Goal: Information Seeking & Learning: Learn about a topic

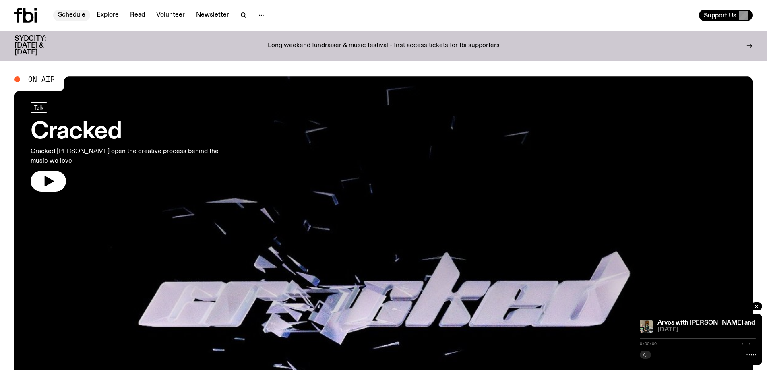
click at [79, 17] on link "Schedule" at bounding box center [71, 15] width 37 height 11
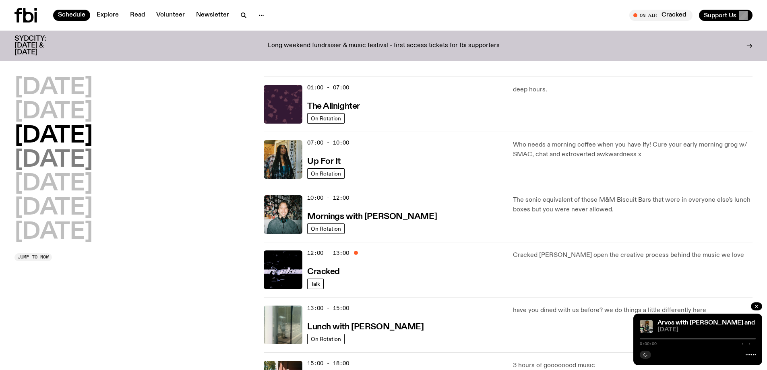
click at [55, 158] on h2 "[DATE]" at bounding box center [54, 160] width 78 height 23
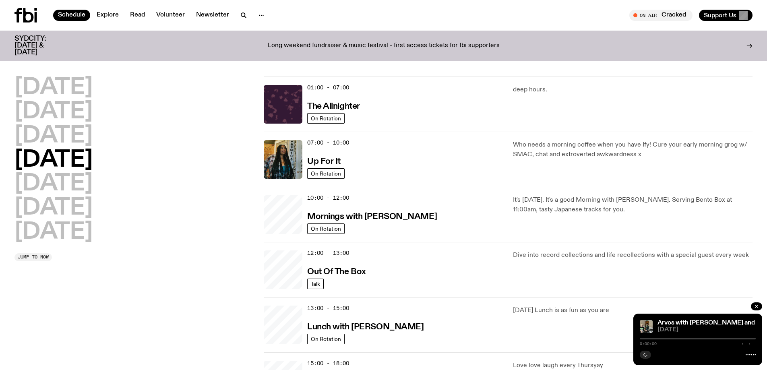
scroll to position [23, 0]
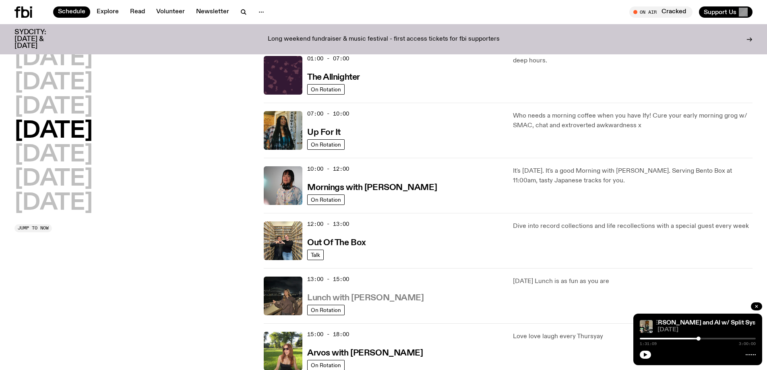
click at [373, 295] on h3 "Lunch with [PERSON_NAME]" at bounding box center [365, 298] width 116 height 8
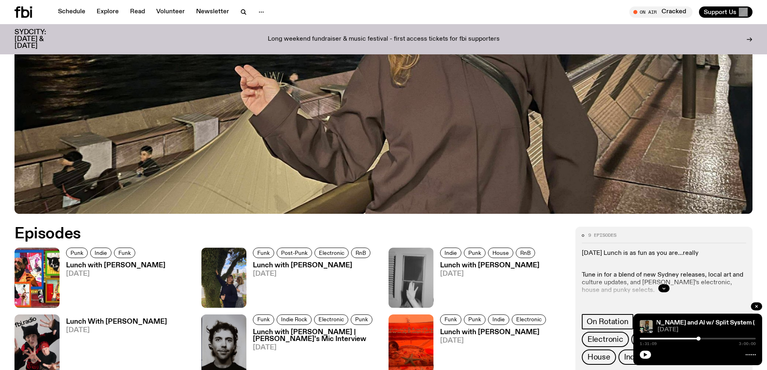
scroll to position [423, 0]
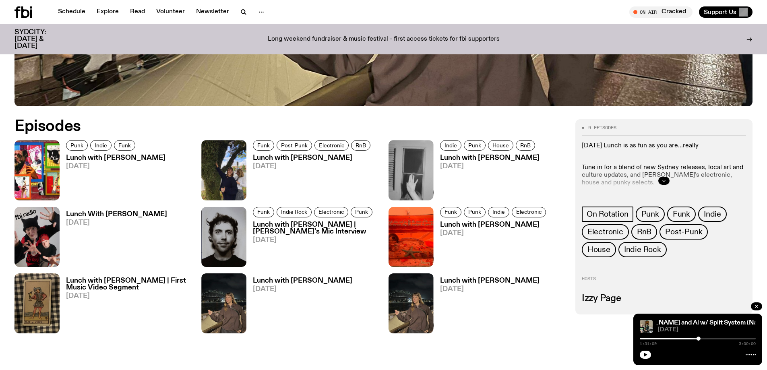
click at [665, 183] on button "button" at bounding box center [664, 181] width 11 height 8
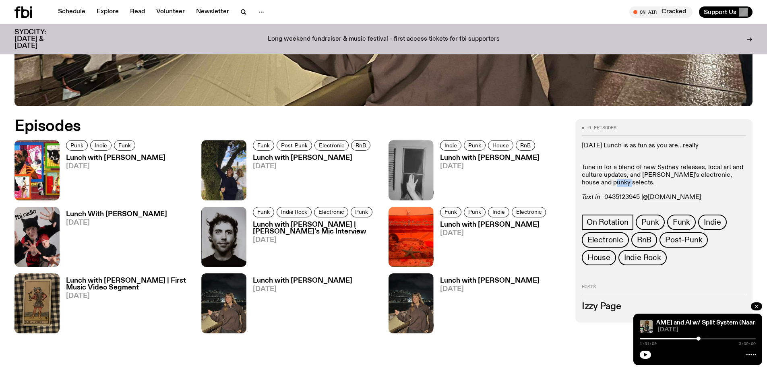
drag, startPoint x: 593, startPoint y: 181, endPoint x: 639, endPoint y: 181, distance: 45.9
click at [639, 181] on p "Tune in for a blend of new Sydney releases, local art and culture updates, and …" at bounding box center [664, 171] width 164 height 31
drag, startPoint x: 593, startPoint y: 171, endPoint x: 624, endPoint y: 170, distance: 31.4
click at [624, 170] on p "Tune in for a blend of new Sydney releases, local art and culture updates, and …" at bounding box center [664, 171] width 164 height 31
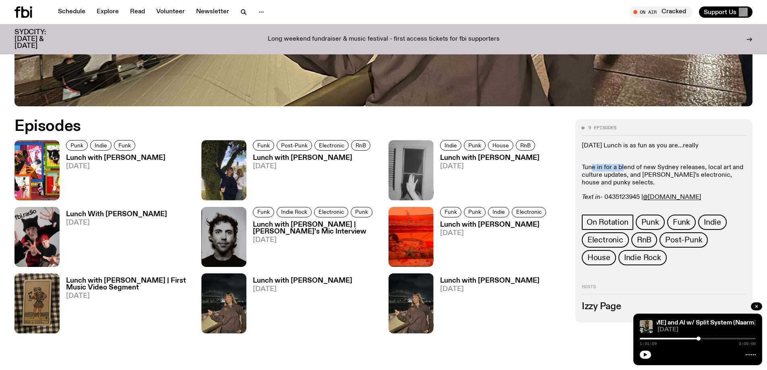
click at [624, 170] on p "Tune in for a blend of new Sydney releases, local art and culture updates, and …" at bounding box center [664, 171] width 164 height 31
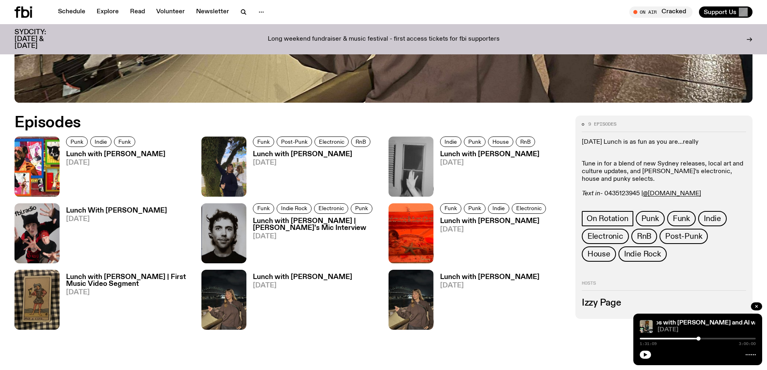
scroll to position [424, 0]
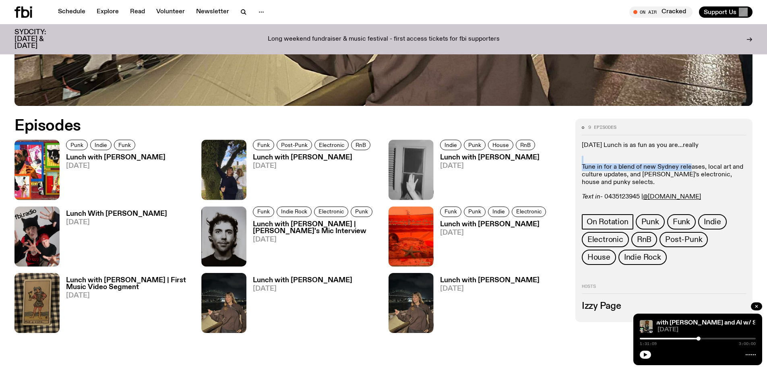
drag, startPoint x: 598, startPoint y: 163, endPoint x: 689, endPoint y: 166, distance: 90.7
click at [689, 166] on p "Tune in for a blend of new Sydney releases, local art and culture updates, and …" at bounding box center [664, 171] width 164 height 31
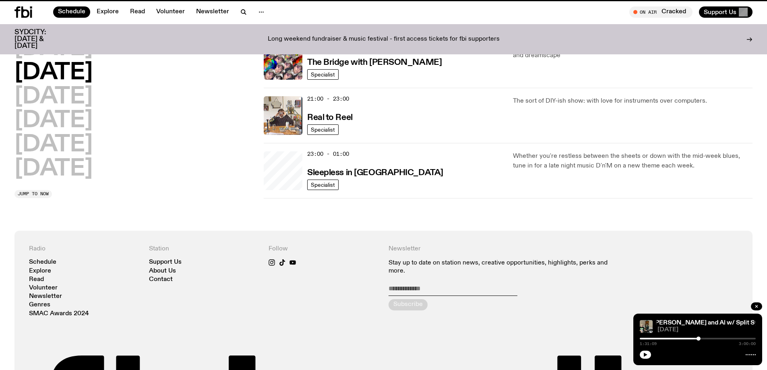
scroll to position [23, 0]
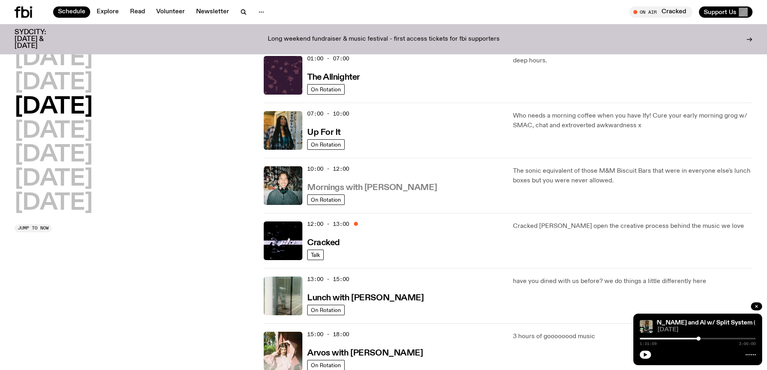
click at [374, 185] on h3 "Mornings with [PERSON_NAME]" at bounding box center [372, 188] width 130 height 8
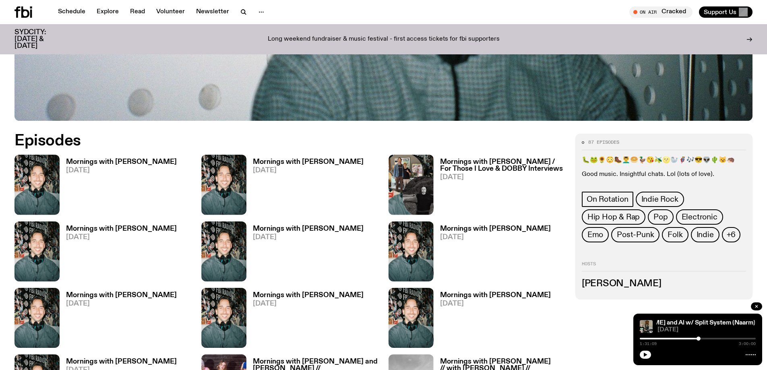
scroll to position [531, 0]
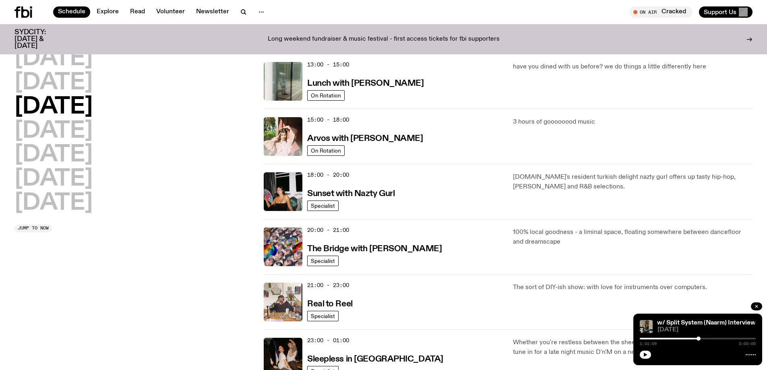
scroll to position [238, 0]
click at [382, 138] on h3 "Arvos with [PERSON_NAME]" at bounding box center [365, 138] width 116 height 8
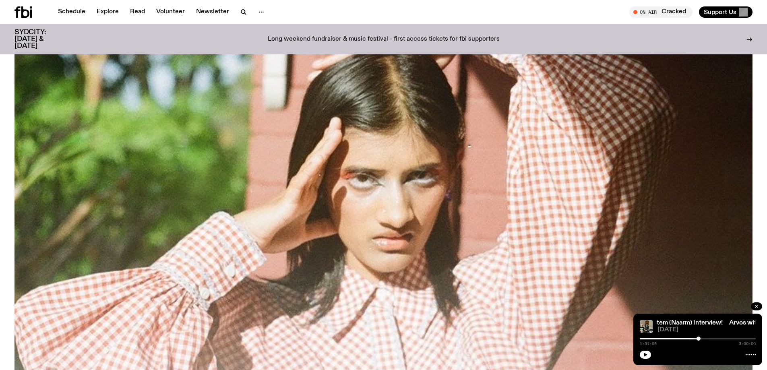
scroll to position [424, 0]
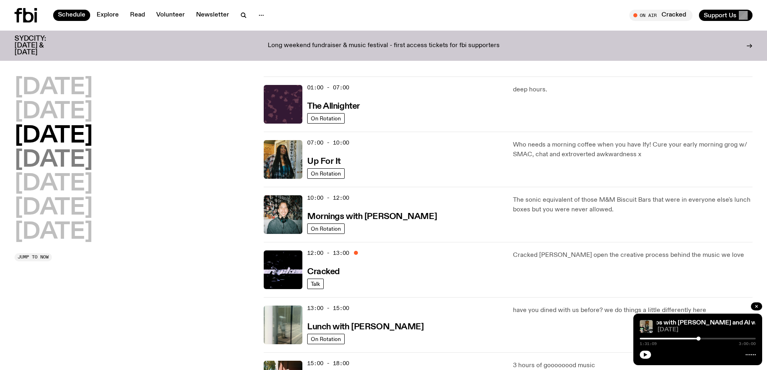
click at [82, 160] on h2 "[DATE]" at bounding box center [54, 160] width 78 height 23
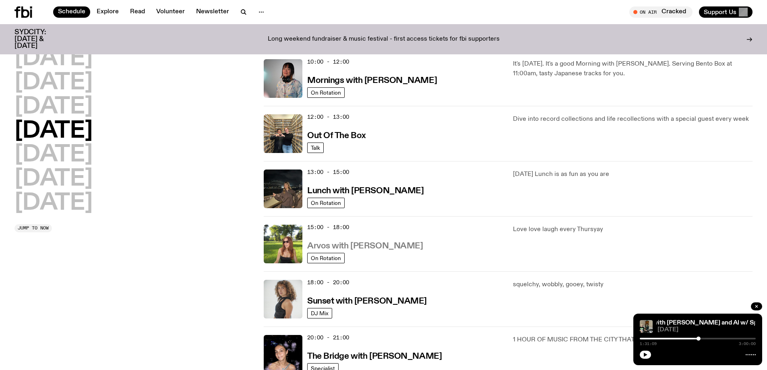
scroll to position [130, 0]
click at [381, 248] on h3 "Arvos with [PERSON_NAME]" at bounding box center [365, 246] width 116 height 8
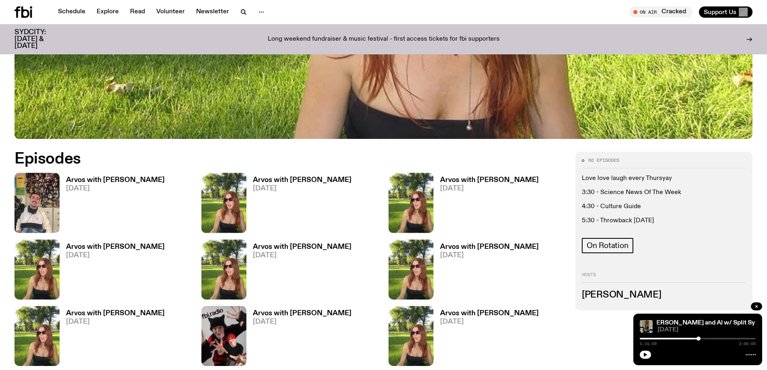
scroll to position [424, 0]
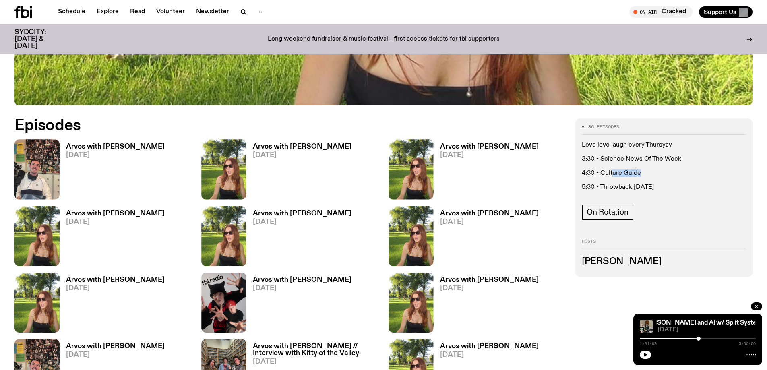
drag, startPoint x: 618, startPoint y: 174, endPoint x: 641, endPoint y: 172, distance: 22.2
click at [641, 172] on p "4:30 - Culture Guide" at bounding box center [664, 174] width 164 height 8
click at [612, 174] on p "4:30 - Culture Guide" at bounding box center [664, 174] width 164 height 8
click at [119, 145] on h3 "Arvos with [PERSON_NAME]" at bounding box center [115, 146] width 99 height 7
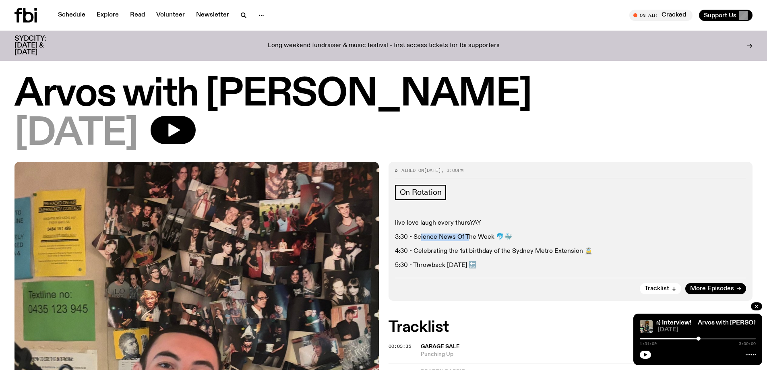
drag, startPoint x: 421, startPoint y: 235, endPoint x: 468, endPoint y: 241, distance: 47.9
click at [468, 241] on p "3:30 - Science News Of The Week 🐬🐳" at bounding box center [571, 238] width 352 height 8
drag, startPoint x: 419, startPoint y: 252, endPoint x: 503, endPoint y: 250, distance: 83.8
click at [503, 250] on p "4:30 - Celebrating the 1st birthday of the Sydney Metro Extension 🚊" at bounding box center [571, 252] width 352 height 8
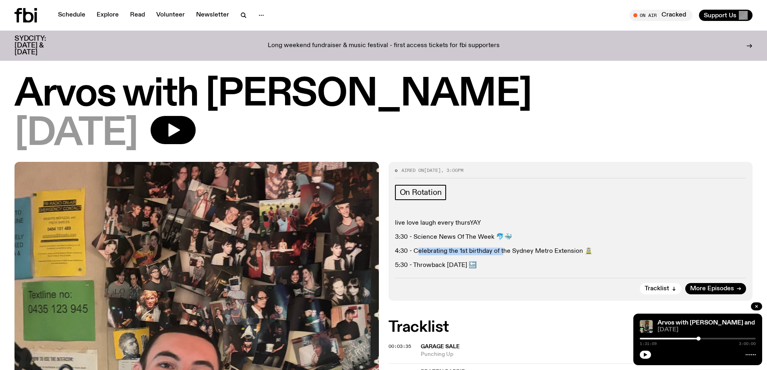
click at [503, 250] on p "4:30 - Celebrating the 1st birthday of the Sydney Metro Extension 🚊" at bounding box center [571, 252] width 352 height 8
drag, startPoint x: 442, startPoint y: 250, endPoint x: 516, endPoint y: 246, distance: 74.2
click at [516, 246] on div "live love laugh every thursYAY 3:30 - Science News Of The Week 🐬🐳 4:30 - Celebr…" at bounding box center [571, 245] width 352 height 50
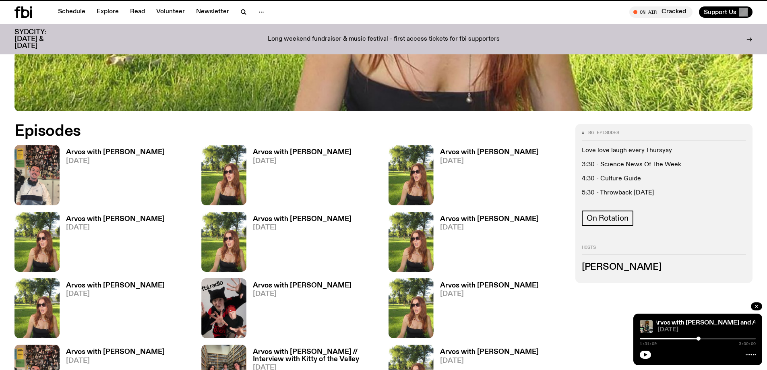
scroll to position [418, 0]
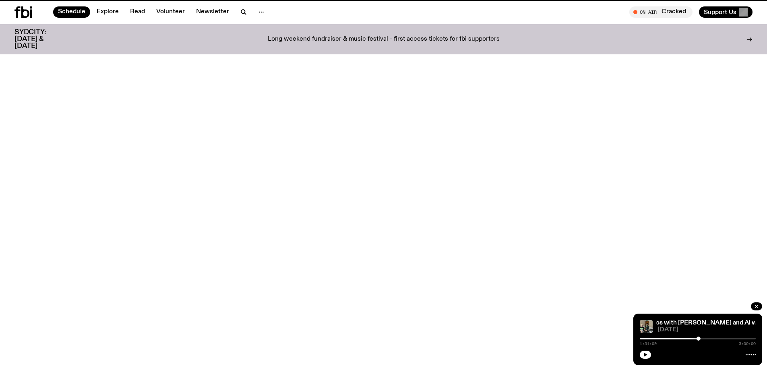
scroll to position [130, 0]
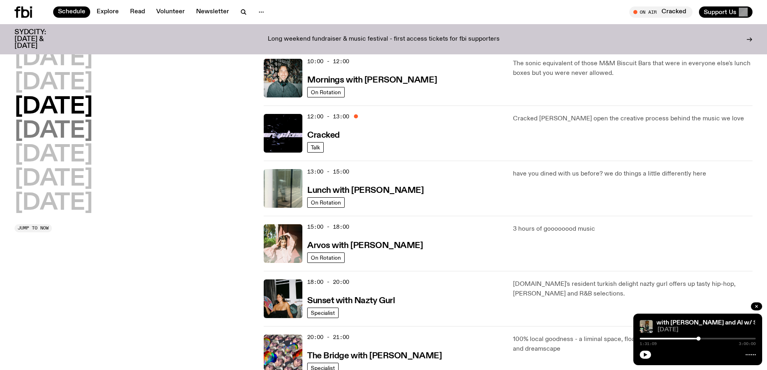
click at [85, 132] on h2 "[DATE]" at bounding box center [54, 131] width 78 height 23
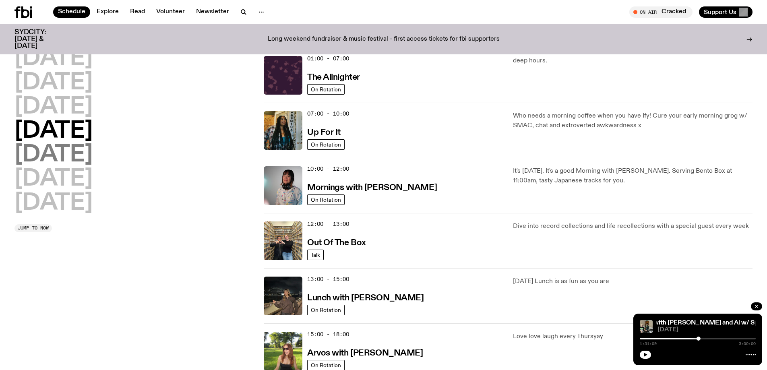
click at [66, 158] on h2 "[DATE]" at bounding box center [54, 155] width 78 height 23
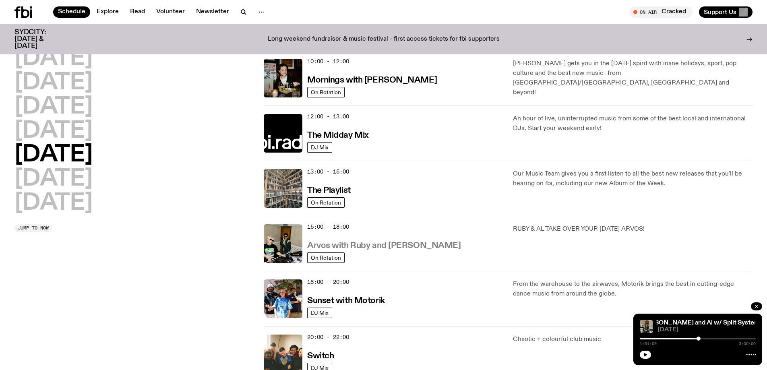
click at [390, 244] on h3 "Arvos with Ruby and [PERSON_NAME]" at bounding box center [383, 246] width 153 height 8
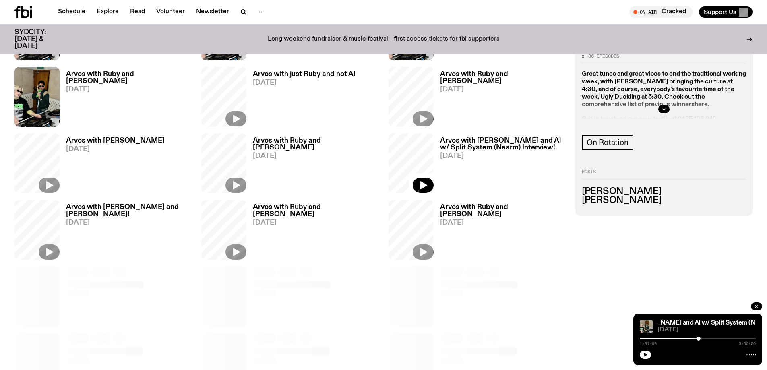
scroll to position [424, 0]
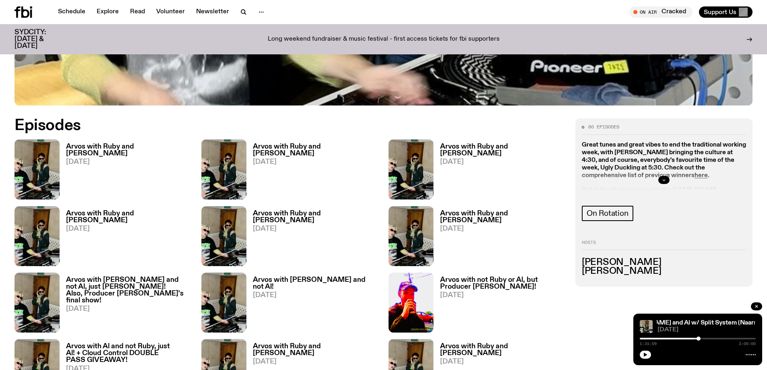
click at [662, 177] on button "button" at bounding box center [664, 180] width 11 height 8
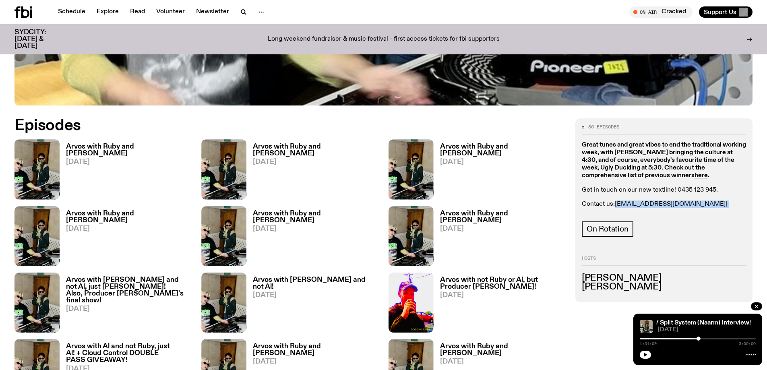
drag, startPoint x: 734, startPoint y: 203, endPoint x: 616, endPoint y: 201, distance: 117.2
click at [616, 201] on p "Contact us: [PERSON_NAME][EMAIL_ADDRESS][DOMAIN_NAME] | [EMAIL_ADDRESS][DOMAIN_…" at bounding box center [664, 208] width 164 height 15
copy p "[EMAIL_ADDRESS][DOMAIN_NAME] | [EMAIL_ADDRESS][DOMAIN_NAME]"
click at [736, 206] on p "Contact us: [PERSON_NAME][EMAIL_ADDRESS][DOMAIN_NAME] | [EMAIL_ADDRESS][DOMAIN_…" at bounding box center [664, 208] width 164 height 15
click at [697, 224] on div "On Rotation" at bounding box center [664, 231] width 164 height 18
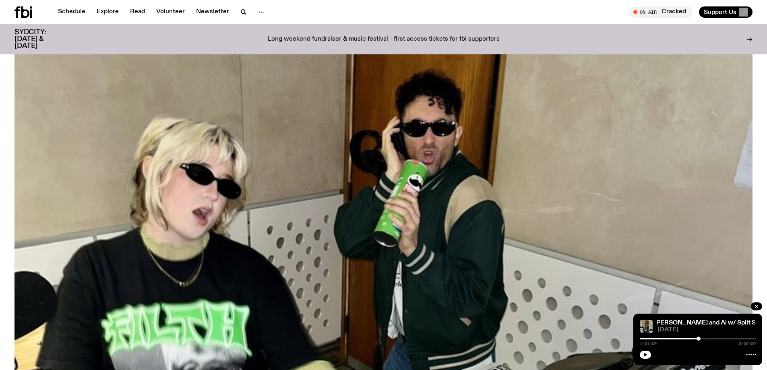
scroll to position [0, 0]
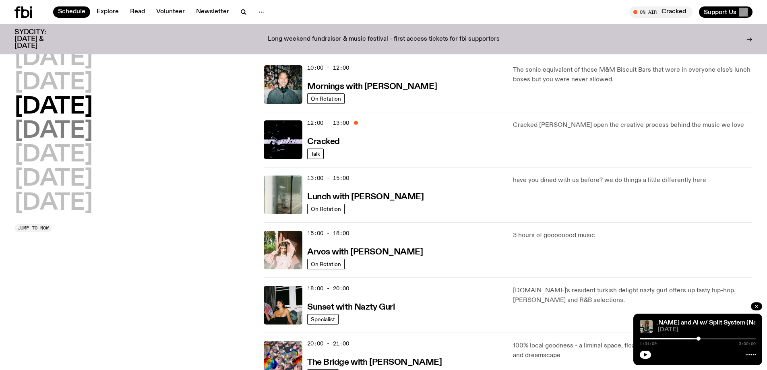
click at [91, 131] on h2 "[DATE]" at bounding box center [54, 131] width 78 height 23
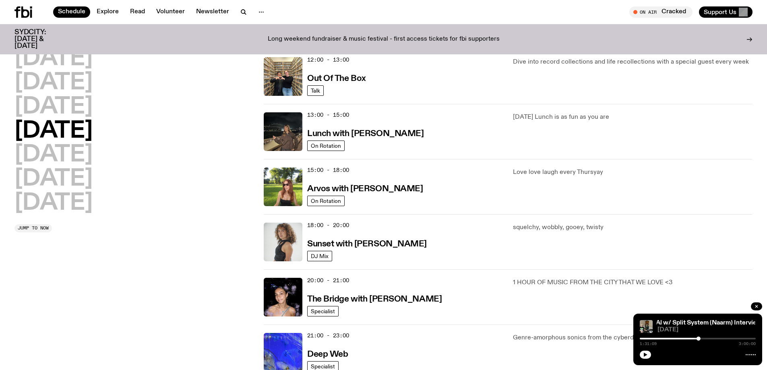
scroll to position [237, 0]
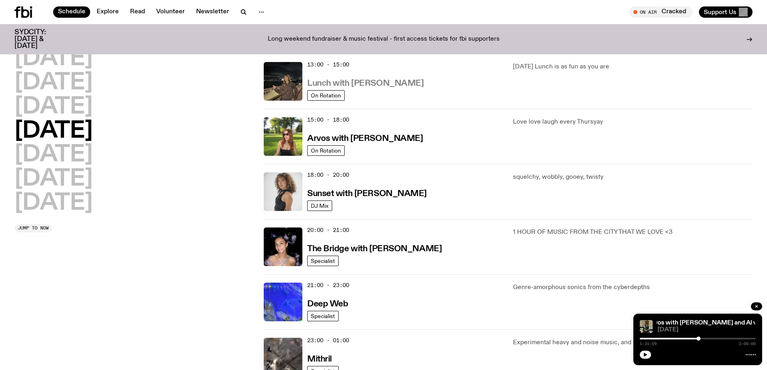
click at [380, 84] on h3 "Lunch with [PERSON_NAME]" at bounding box center [365, 83] width 116 height 8
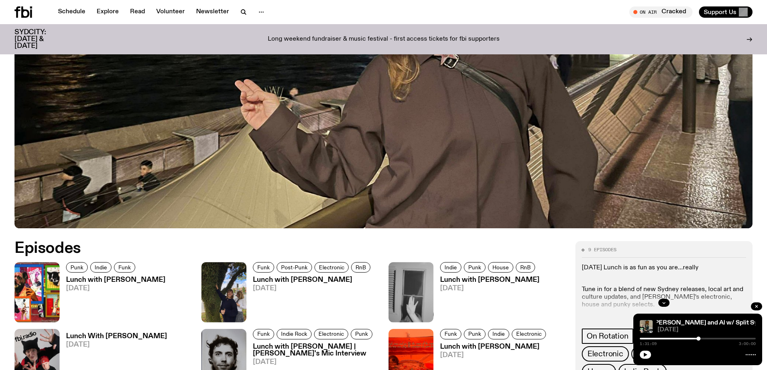
scroll to position [424, 0]
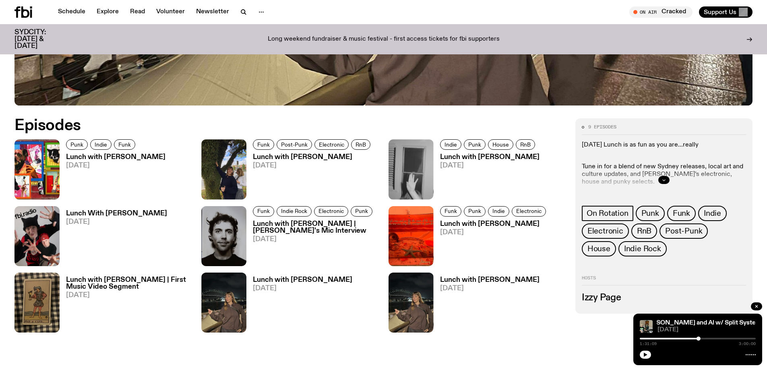
click at [662, 177] on button "button" at bounding box center [664, 180] width 11 height 8
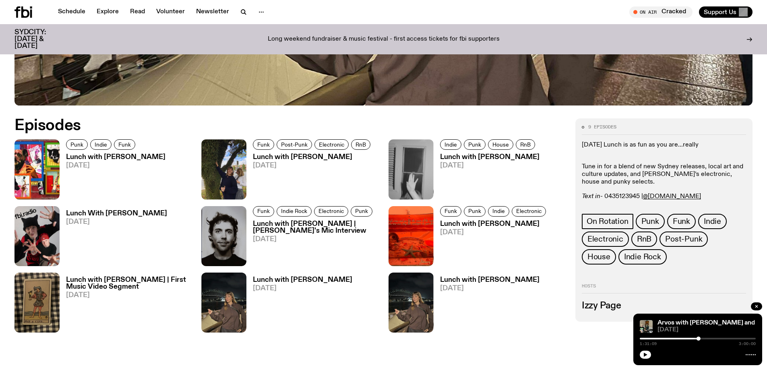
click at [280, 166] on span "[DATE]" at bounding box center [313, 165] width 120 height 7
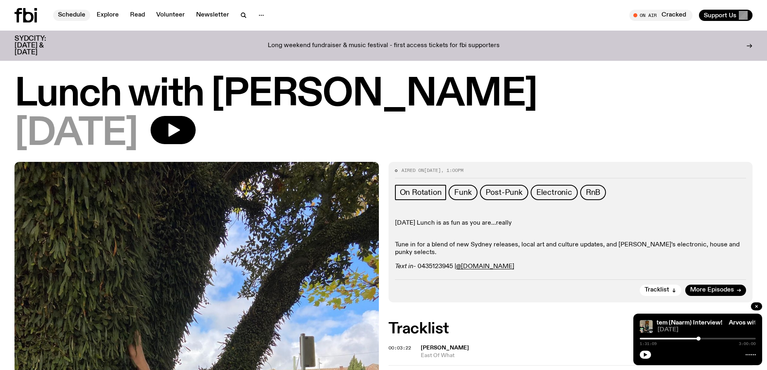
click at [63, 10] on link "Schedule" at bounding box center [71, 15] width 37 height 11
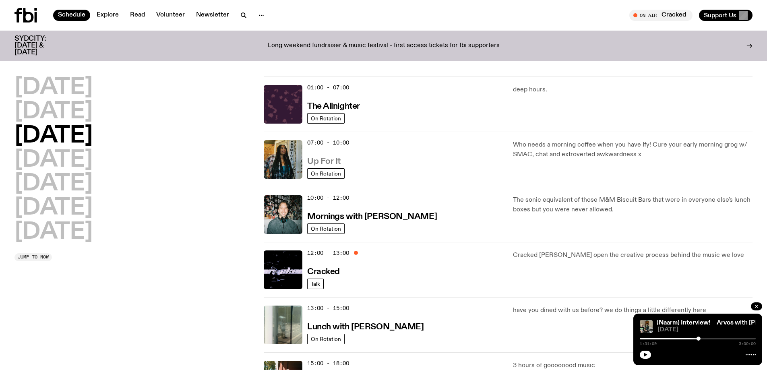
click at [324, 158] on h3 "Up For It" at bounding box center [323, 162] width 33 height 8
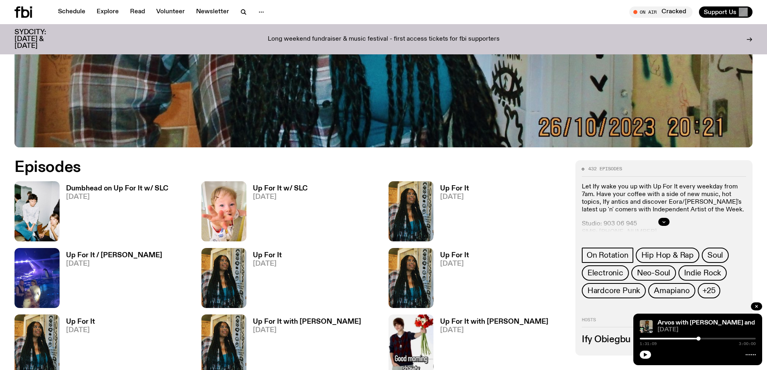
scroll to position [423, 0]
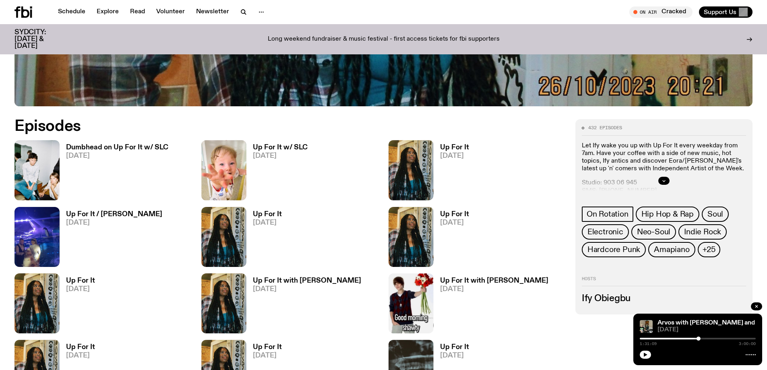
click at [670, 178] on div at bounding box center [664, 181] width 164 height 26
click at [663, 180] on icon "button" at bounding box center [664, 180] width 5 height 5
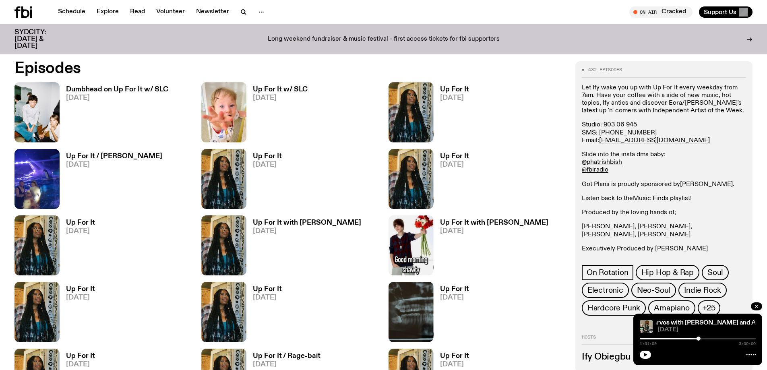
scroll to position [531, 0]
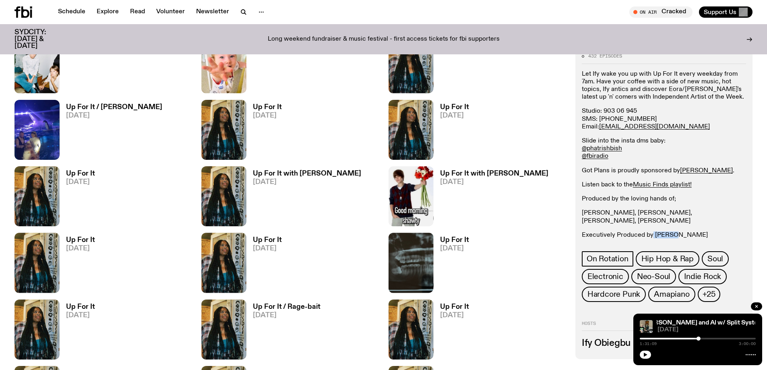
drag, startPoint x: 650, startPoint y: 227, endPoint x: 673, endPoint y: 226, distance: 22.6
click at [673, 232] on p "Executively Produced by [PERSON_NAME]" at bounding box center [664, 236] width 164 height 8
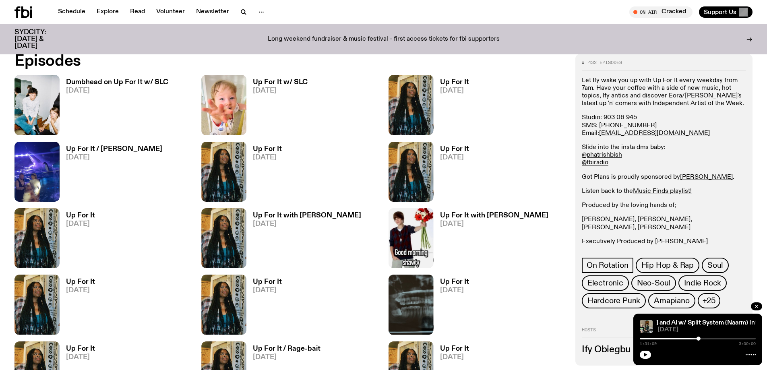
scroll to position [423, 0]
